Goal: Submit feedback/report problem

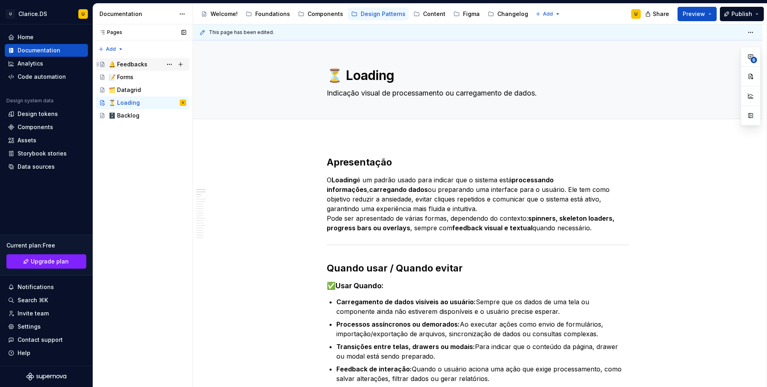
click at [133, 69] on div "🔔 Feedbacks U" at bounding box center [147, 64] width 77 height 11
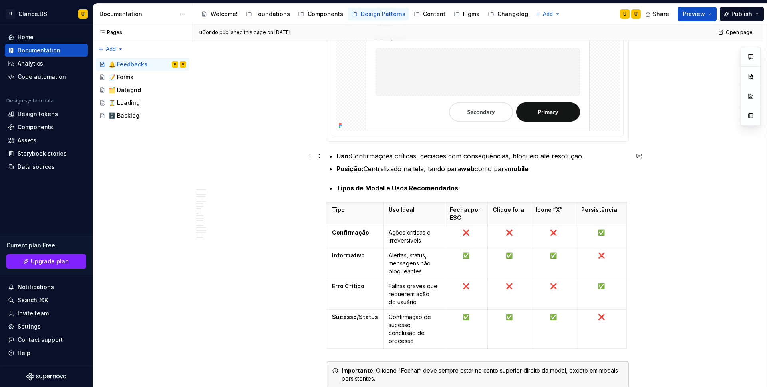
scroll to position [2659, 0]
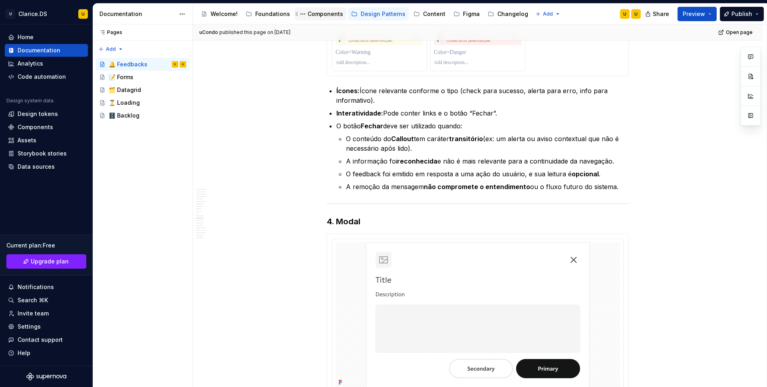
click at [325, 14] on div "Components" at bounding box center [326, 14] width 36 height 8
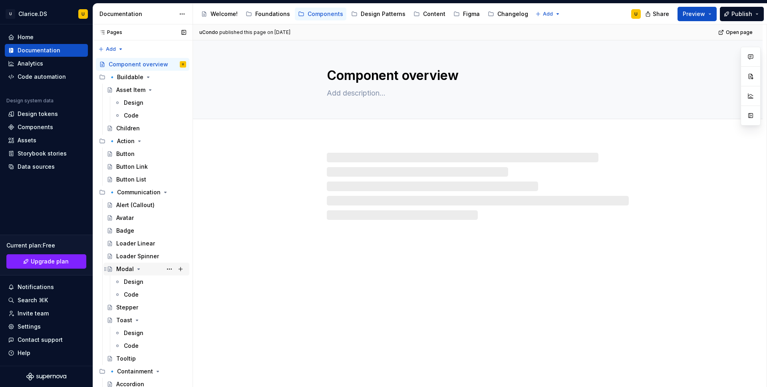
click at [127, 270] on div "Modal" at bounding box center [125, 269] width 18 height 8
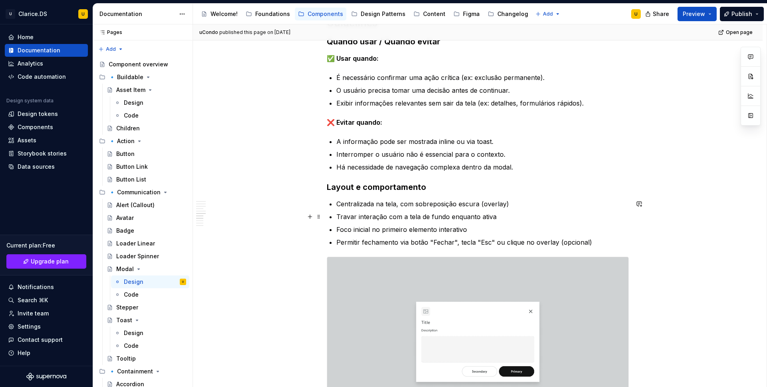
scroll to position [1064, 0]
click at [314, 218] on button "button" at bounding box center [309, 216] width 11 height 11
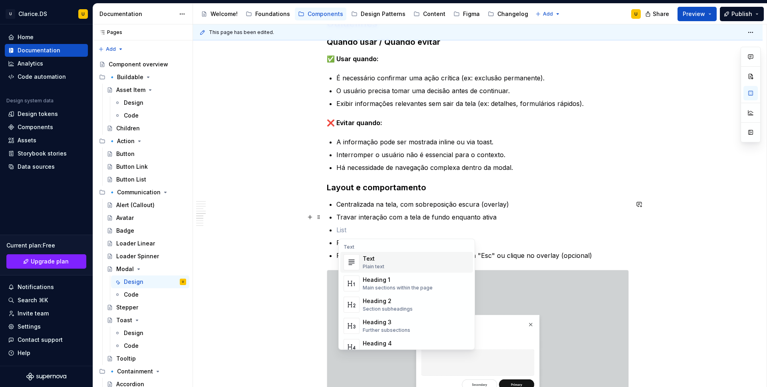
click at [284, 220] on div "**********" at bounding box center [478, 31] width 570 height 1875
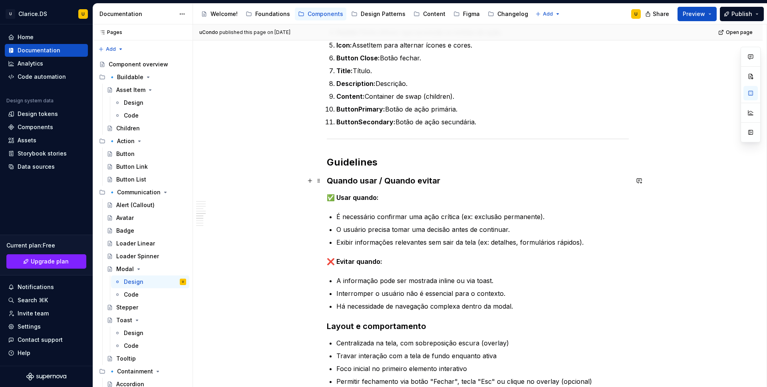
scroll to position [843, 0]
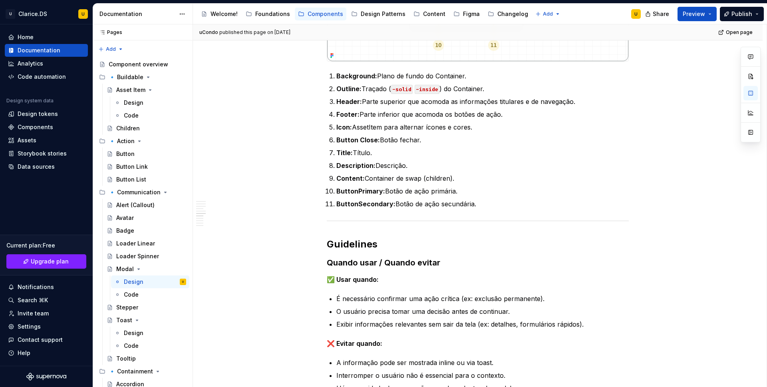
type textarea "*"
